Goal: Task Accomplishment & Management: Complete application form

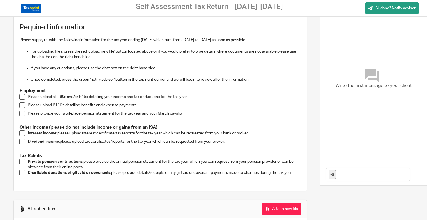
scroll to position [37, 0]
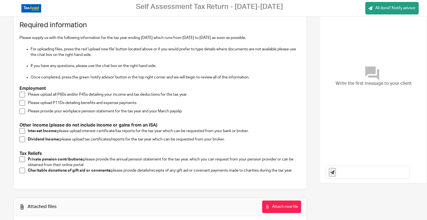
click at [108, 92] on p "Please upload all P60s and/or P45s detailing your income and tax deductions for…" at bounding box center [164, 95] width 273 height 6
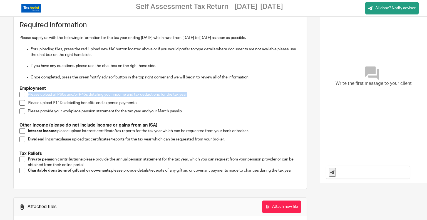
click at [108, 92] on p "Please upload all P60s and/or P45s detailing your income and tax deductions for…" at bounding box center [164, 95] width 273 height 6
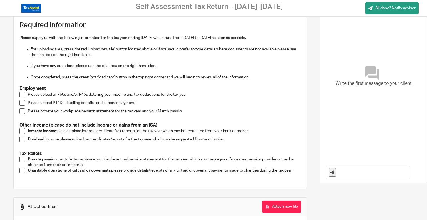
click at [162, 97] on div "Please upload all P60s and/or P45s detailing your income and tax deductions for…" at bounding box center [164, 96] width 273 height 8
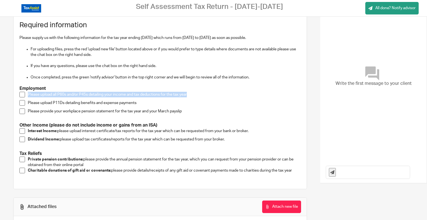
click at [158, 94] on p "Please upload all P60s and/or P45s detailing your income and tax deductions for…" at bounding box center [164, 95] width 273 height 6
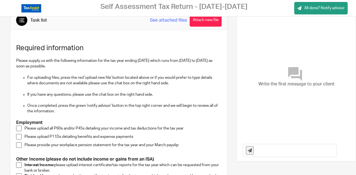
scroll to position [9, 0]
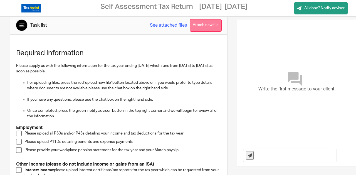
click at [209, 26] on button "Attach new file" at bounding box center [206, 25] width 32 height 13
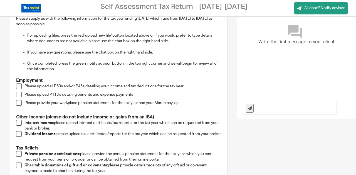
scroll to position [65, 0]
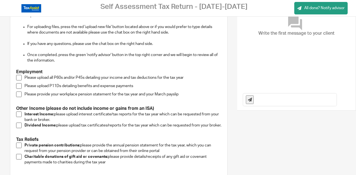
click at [18, 77] on span at bounding box center [19, 78] width 6 height 6
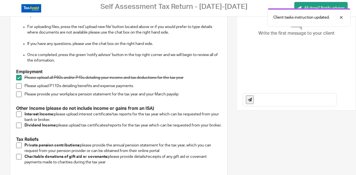
click at [18, 87] on span at bounding box center [19, 86] width 6 height 6
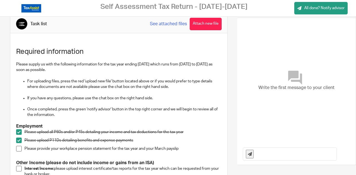
scroll to position [0, 0]
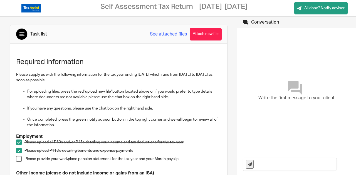
click at [172, 31] on link "See attached files" at bounding box center [168, 34] width 37 height 6
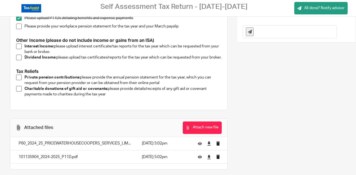
scroll to position [143, 0]
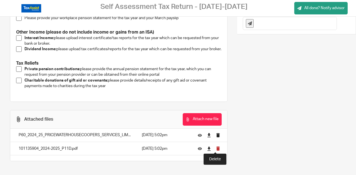
click at [216, 150] on icon "submit" at bounding box center [218, 149] width 4 height 4
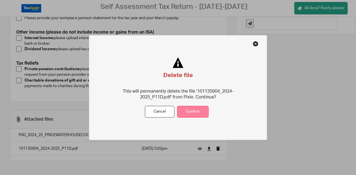
click at [196, 113] on button "Confirm" at bounding box center [192, 112] width 31 height 12
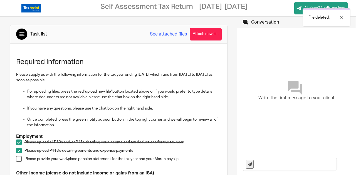
click at [205, 34] on button "Attach new file" at bounding box center [206, 34] width 32 height 13
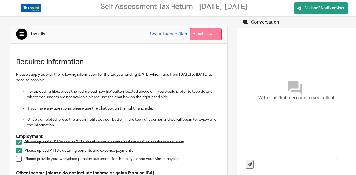
click at [200, 38] on button "Attach new file" at bounding box center [206, 34] width 32 height 13
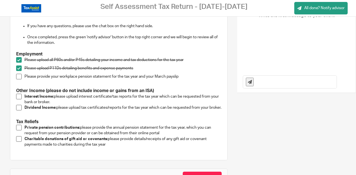
scroll to position [83, 0]
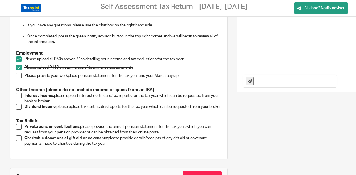
click at [19, 74] on span at bounding box center [19, 76] width 6 height 6
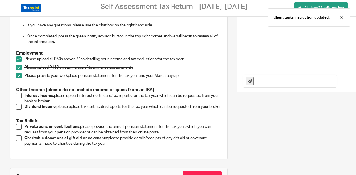
click at [17, 76] on span at bounding box center [19, 76] width 6 height 6
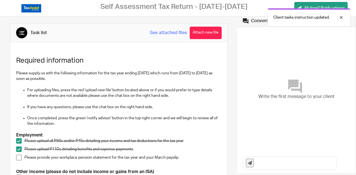
scroll to position [0, 0]
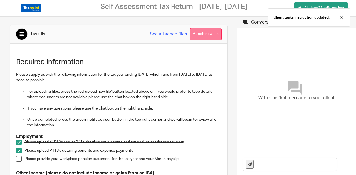
click at [197, 37] on button "Attach new file" at bounding box center [206, 34] width 32 height 13
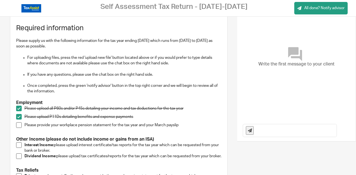
scroll to position [56, 0]
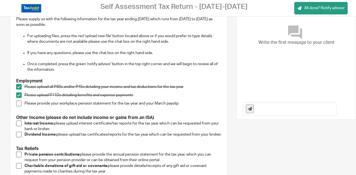
click at [19, 104] on span at bounding box center [19, 104] width 6 height 6
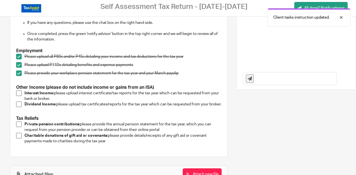
scroll to position [102, 0]
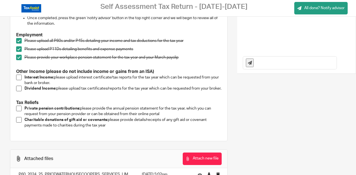
drag, startPoint x: 24, startPoint y: 87, endPoint x: 41, endPoint y: 96, distance: 18.4
click at [41, 91] on p "Dividend Income: please upload tax certificates/reports for the tax year which …" at bounding box center [122, 89] width 197 height 6
click at [43, 91] on p "Dividend Income: please upload tax certificates/reports for the tax year which …" at bounding box center [122, 89] width 197 height 6
click at [239, 94] on div "Task list See attached files Attach new file Required information Please supply…" at bounding box center [178, 85] width 356 height 340
click at [159, 80] on p "Interest Income: please upload interest certificate/tax reports for the tax yea…" at bounding box center [122, 80] width 197 height 11
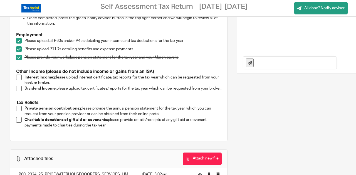
click at [20, 111] on span at bounding box center [19, 109] width 6 height 6
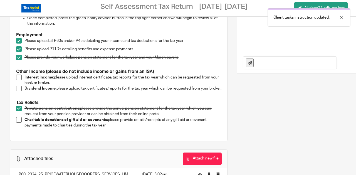
click at [187, 161] on button "Attach new file" at bounding box center [202, 159] width 39 height 13
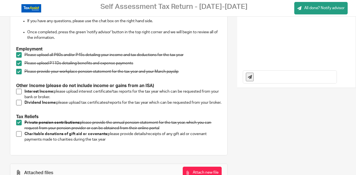
scroll to position [65, 0]
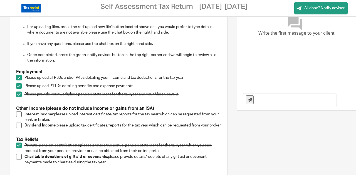
click at [270, 100] on input "text" at bounding box center [296, 100] width 80 height 13
click at [305, 101] on input "Private Pension Contribution statement is a quarterly statement that includes I…" at bounding box center [296, 100] width 80 height 13
click at [308, 100] on input "Private Pension Contribution statement is a quarterly statement that includes I…" at bounding box center [296, 100] width 80 height 13
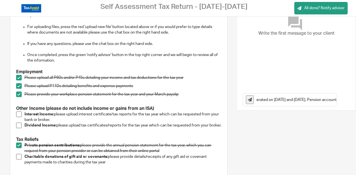
paste input "N450141"
type input "Private Pension Contribution statement is a quarterly statement that includes I…"
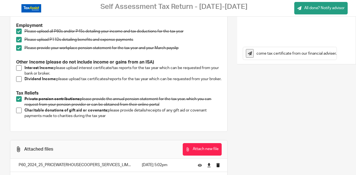
scroll to position [0, 166]
type input "Am yet to get the interest statements from the bank, and also will check if the…"
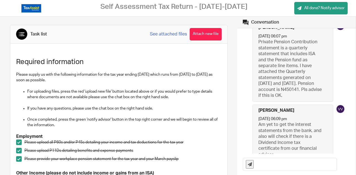
scroll to position [0, 0]
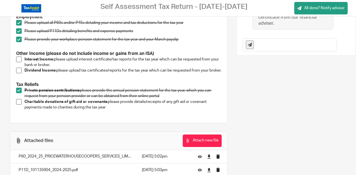
scroll to position [120, 0]
